Goal: Find specific page/section: Find specific page/section

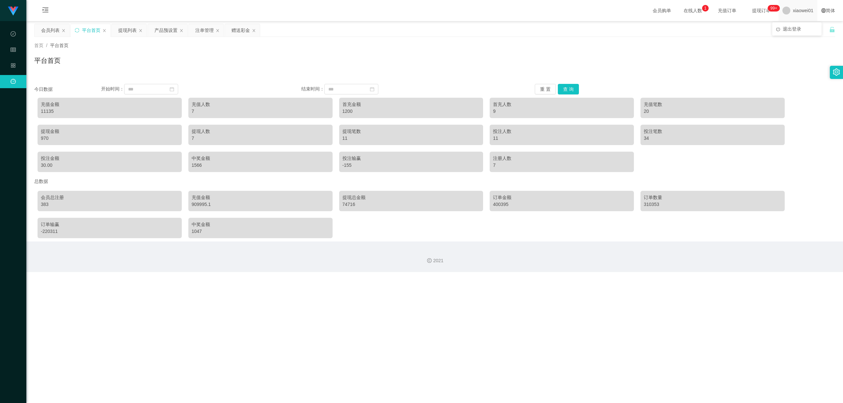
click at [804, 9] on span "xiaowei01" at bounding box center [803, 10] width 20 height 21
click at [793, 9] on span "xiaowei01" at bounding box center [803, 10] width 20 height 21
copy span "xiaowei01"
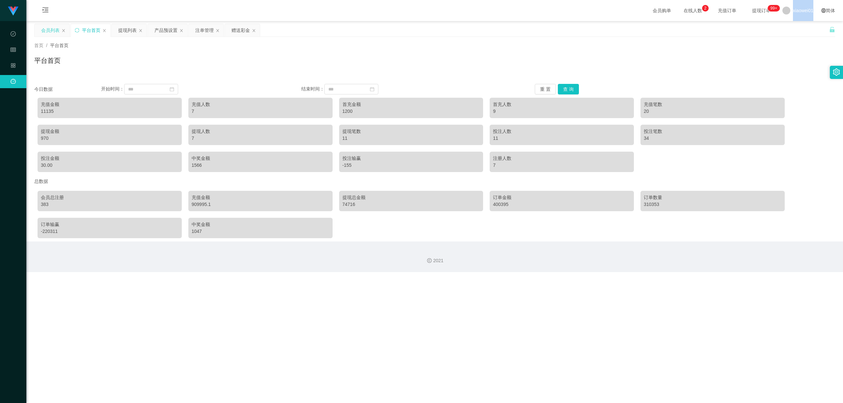
click at [50, 27] on div "会员列表" at bounding box center [50, 30] width 18 height 13
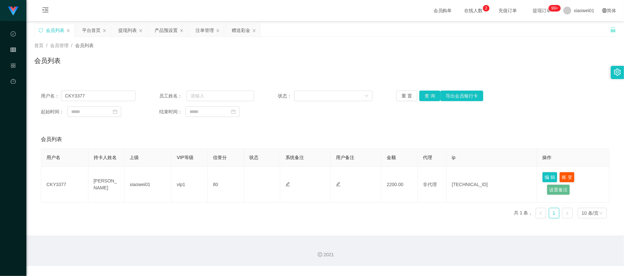
click at [489, 46] on div "首页 / 会员管理 / 会员列表 /" at bounding box center [324, 45] width 581 height 7
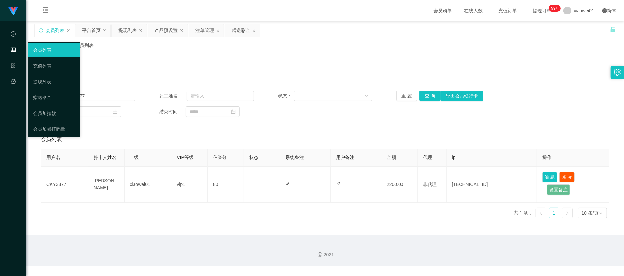
click at [15, 48] on icon "图标: table" at bounding box center [13, 49] width 5 height 5
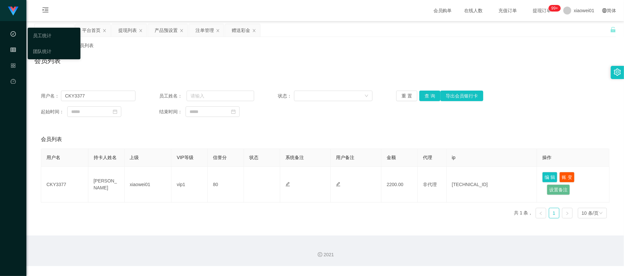
click at [19, 36] on div "数据中心" at bounding box center [13, 34] width 26 height 13
click at [161, 59] on div "会员列表" at bounding box center [324, 63] width 581 height 15
